Goal: Information Seeking & Learning: Find specific fact

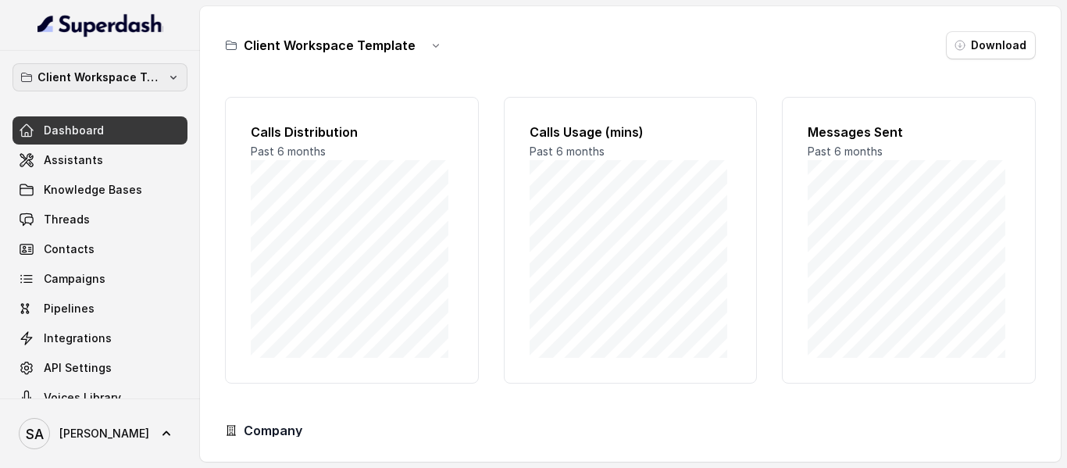
click at [66, 73] on p "Client Workspace Template" at bounding box center [100, 77] width 125 height 19
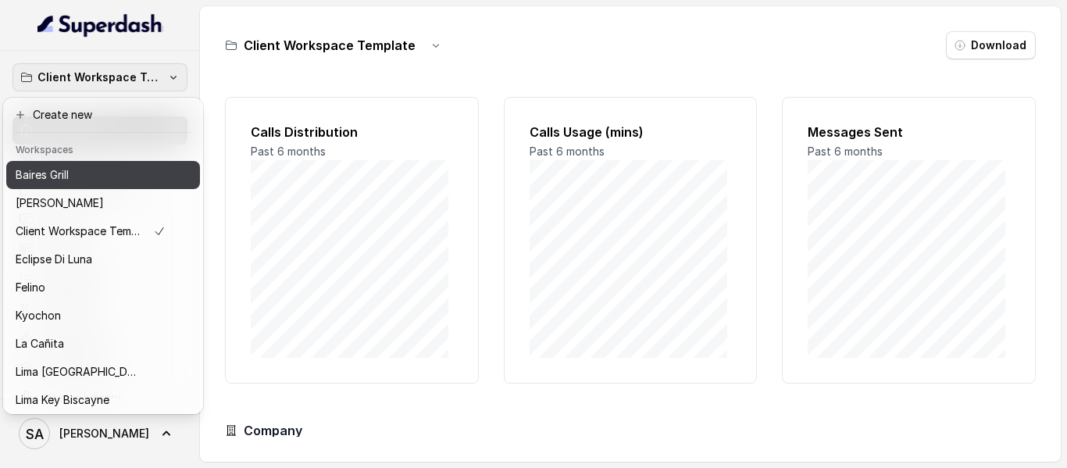
click at [112, 182] on div "Baires Grill" at bounding box center [91, 175] width 150 height 19
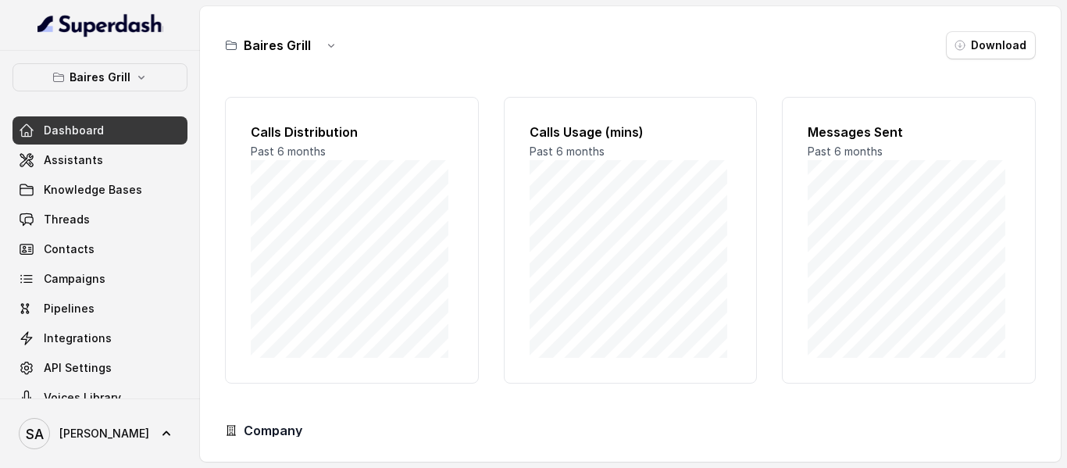
scroll to position [26, 0]
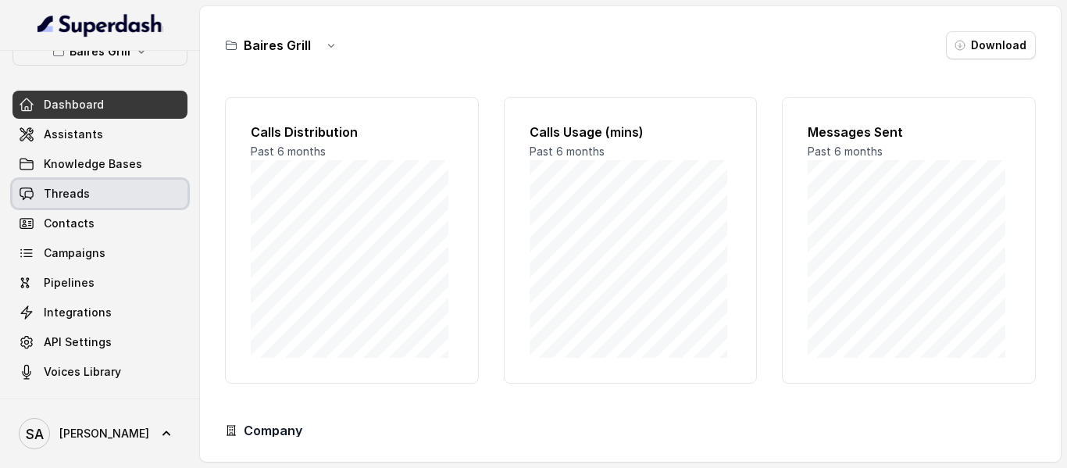
click at [91, 194] on link "Threads" at bounding box center [100, 194] width 175 height 28
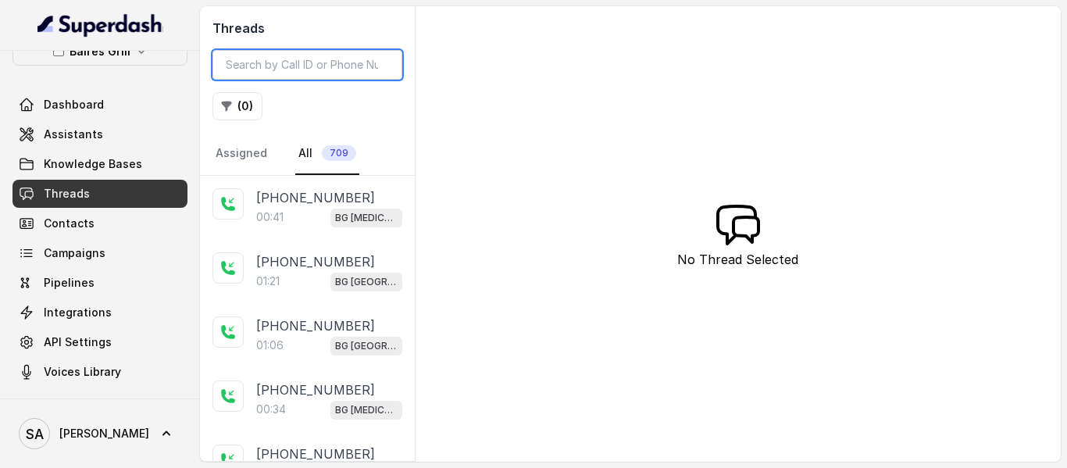
click at [304, 69] on input "search" at bounding box center [308, 65] width 190 height 30
paste input "CA5270f68fdc38ec14106f718db4905646"
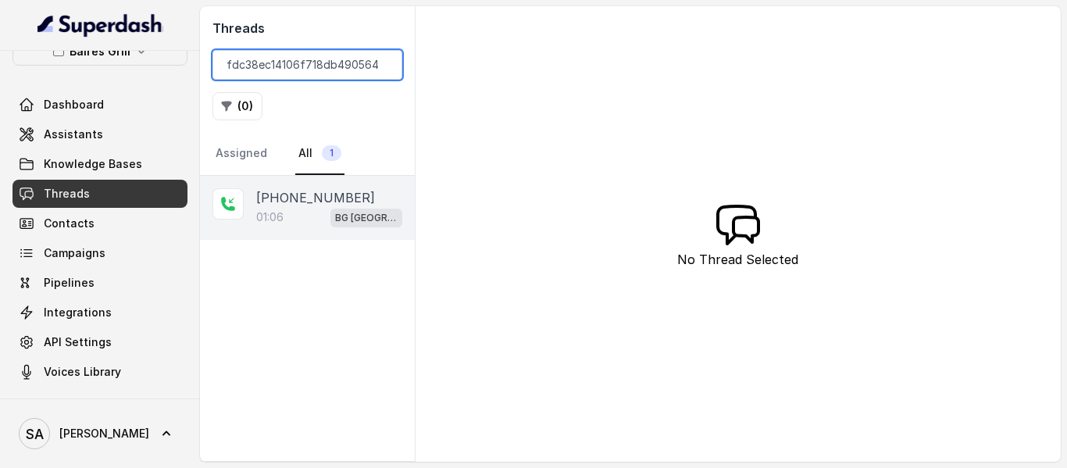
type input "CA5270f68fdc38ec14106f718db4905646"
click at [298, 192] on p "[PHONE_NUMBER]" at bounding box center [315, 197] width 119 height 19
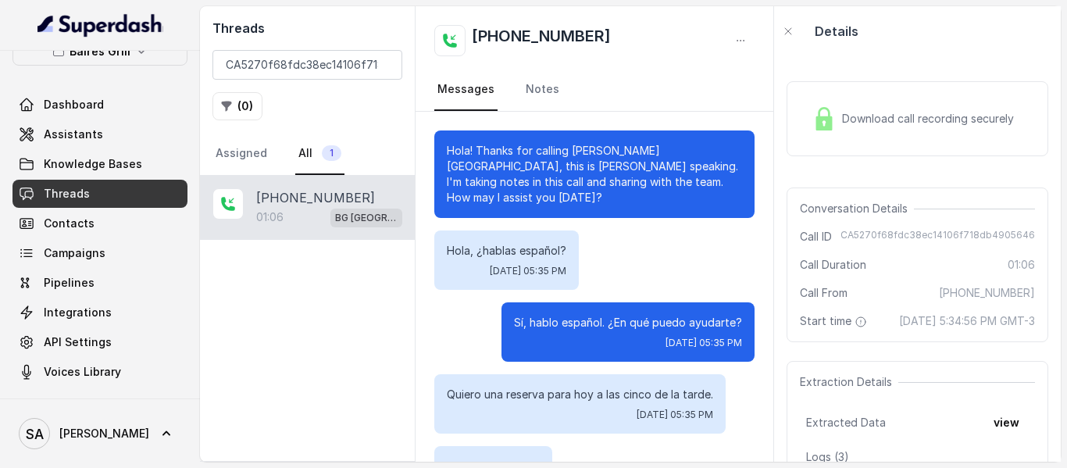
click at [831, 116] on img at bounding box center [824, 118] width 23 height 23
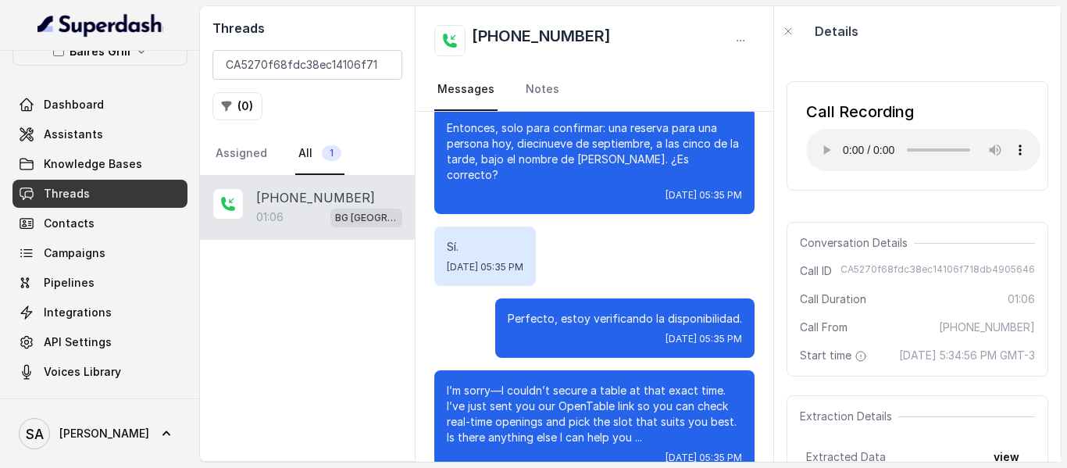
scroll to position [700, 0]
